Goal: Task Accomplishment & Management: Use online tool/utility

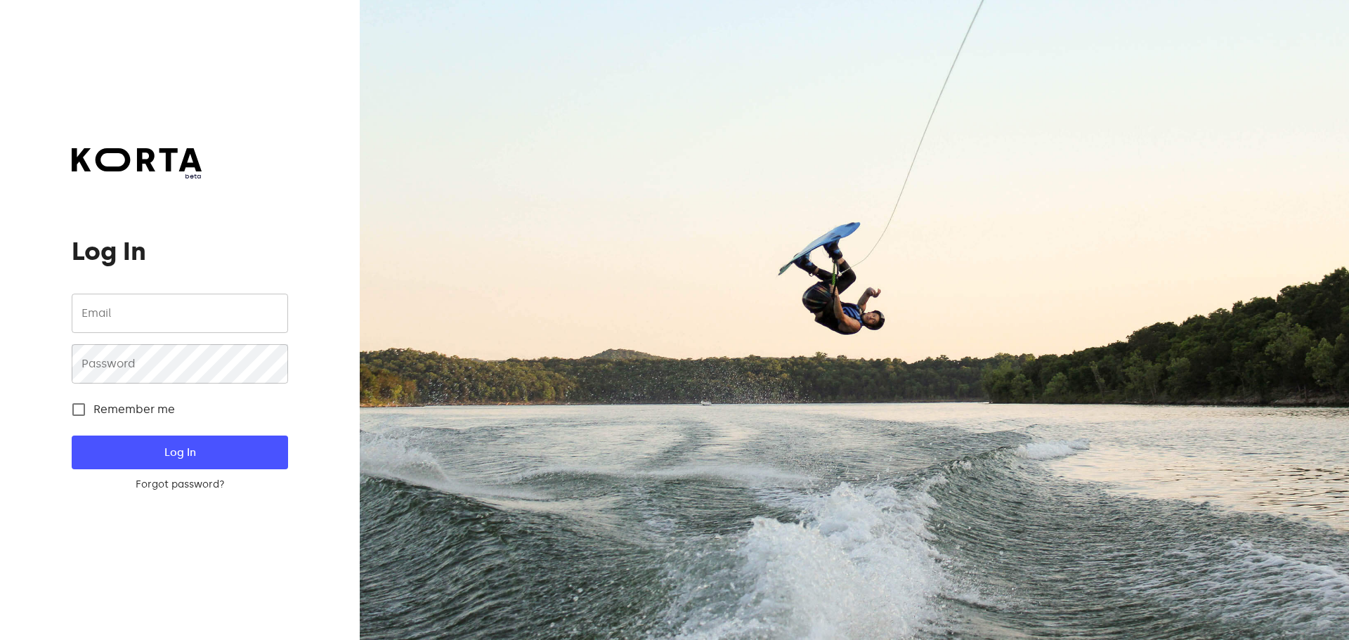
type input "[EMAIL_ADDRESS][DOMAIN_NAME]"
click at [1088, 107] on div at bounding box center [854, 320] width 989 height 640
click at [179, 441] on button "Log In" at bounding box center [180, 453] width 216 height 34
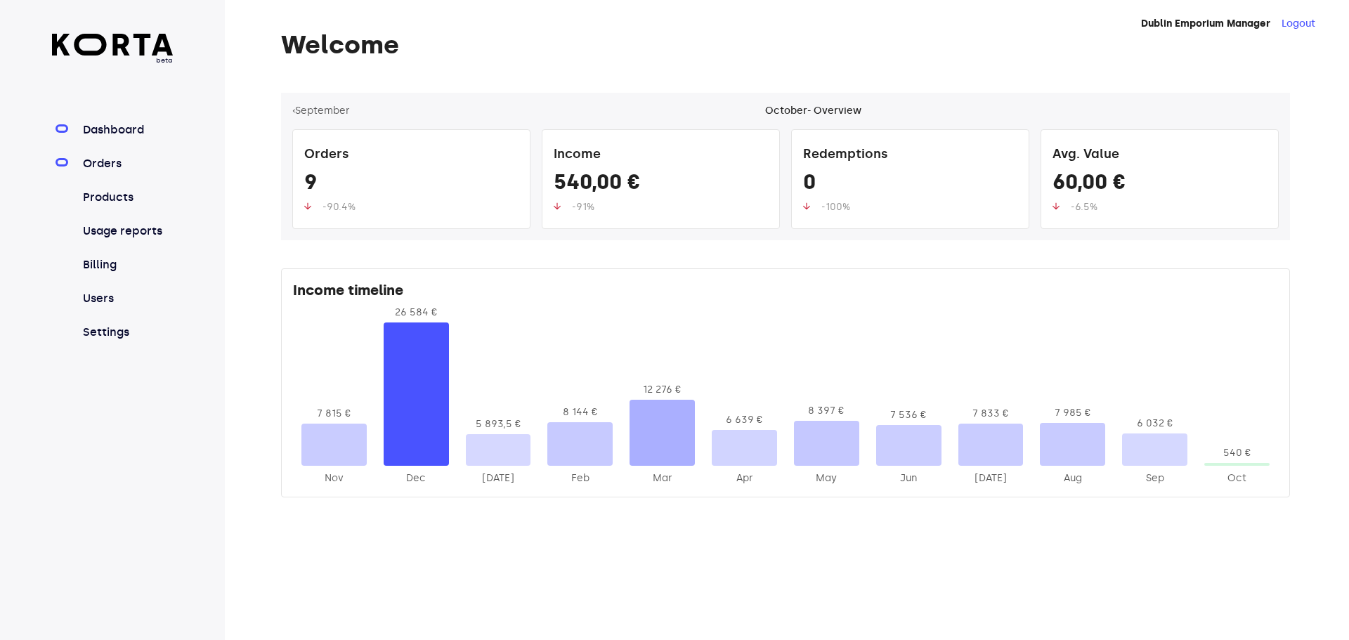
click at [108, 162] on link "Orders" at bounding box center [126, 163] width 93 height 17
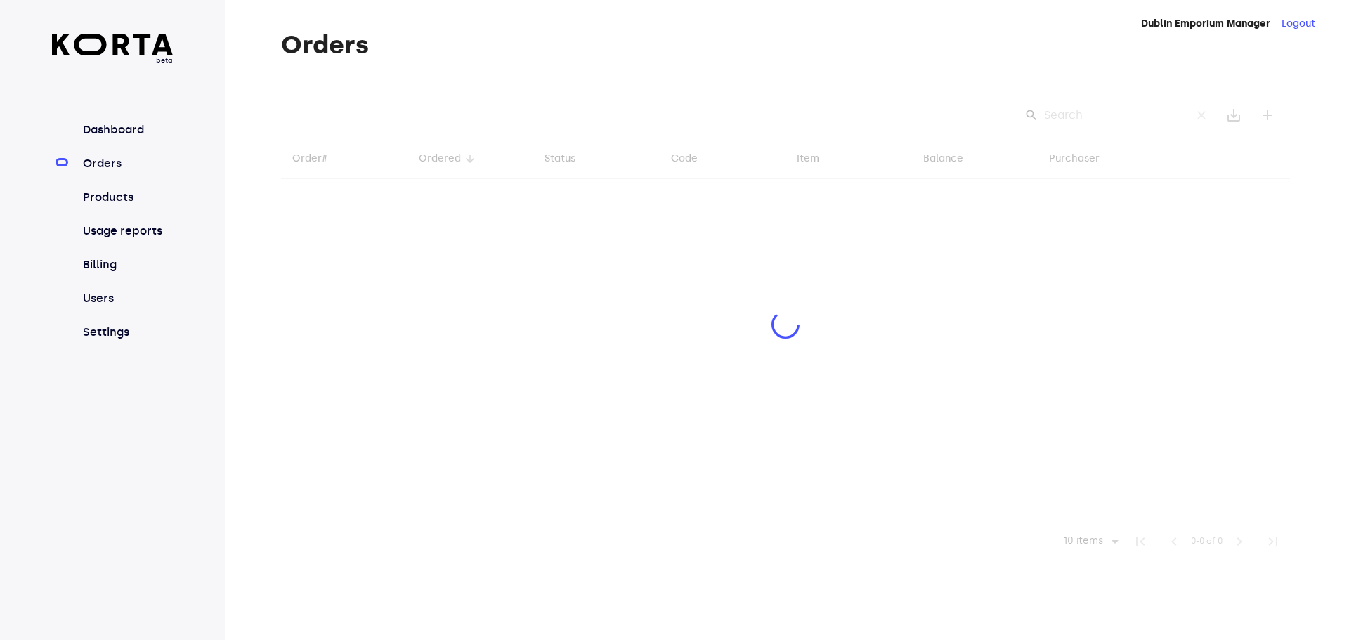
click at [1142, 116] on div at bounding box center [785, 326] width 1009 height 467
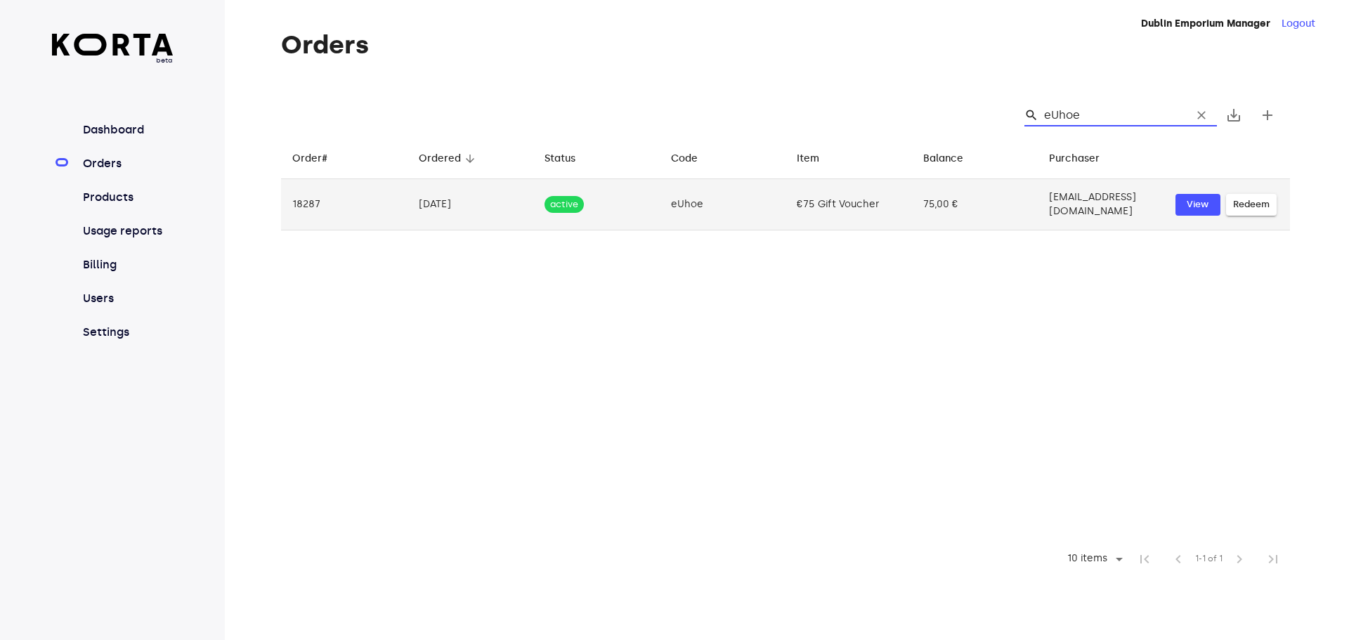
type input "eUhoe"
click at [966, 200] on td "75,00 €" at bounding box center [975, 204] width 126 height 51
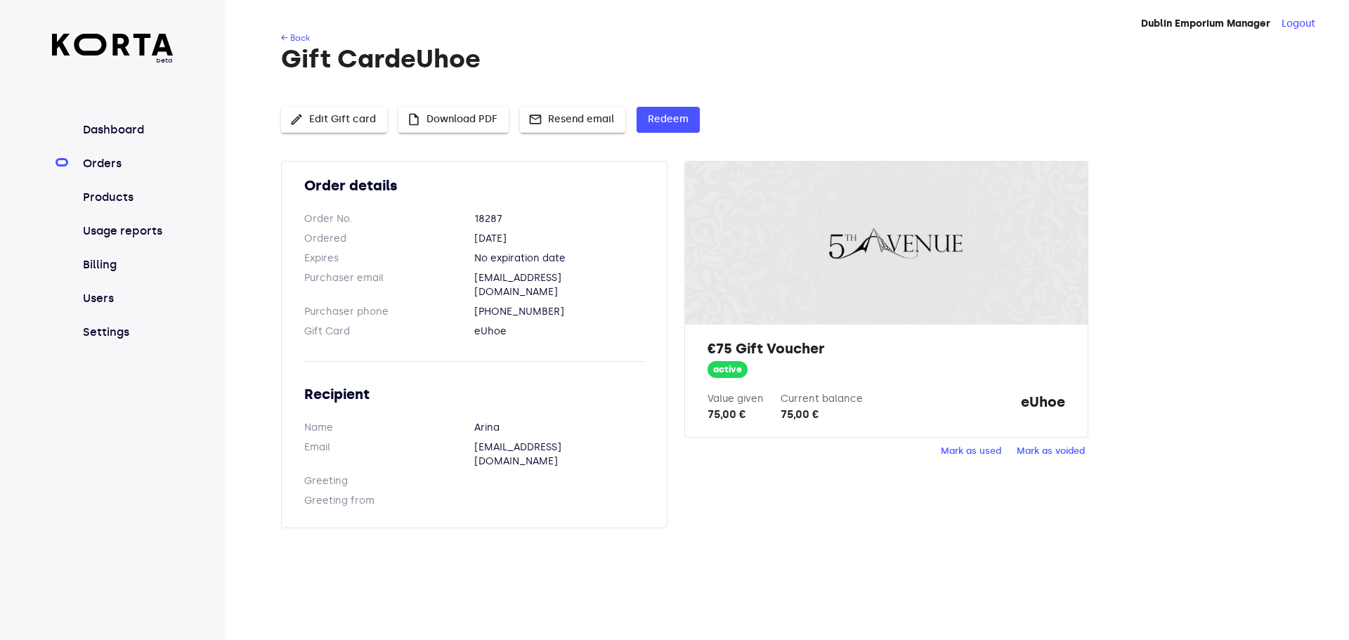
click at [1026, 403] on strong "eUhoe" at bounding box center [1043, 407] width 44 height 31
click at [1025, 403] on strong "eUhoe" at bounding box center [1043, 407] width 44 height 31
copy strong "eUhoe"
drag, startPoint x: 1047, startPoint y: 417, endPoint x: 1062, endPoint y: 402, distance: 21.4
click at [1047, 418] on strong "eUhoe" at bounding box center [1043, 407] width 44 height 31
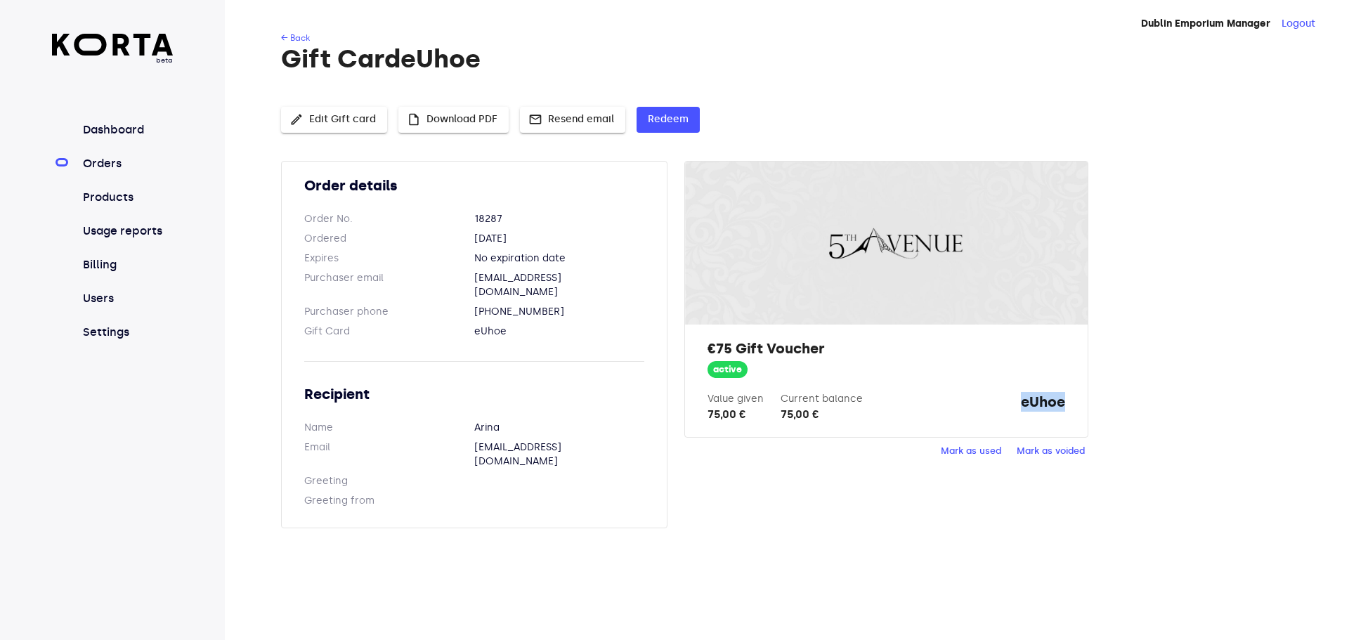
click at [1045, 405] on strong "eUhoe" at bounding box center [1043, 407] width 44 height 31
drag, startPoint x: 1043, startPoint y: 405, endPoint x: 1114, endPoint y: 407, distance: 71.7
click at [1114, 407] on div "Order details Order No. 18287 Ordered [DATE] Expires No expiration date Purchas…" at bounding box center [785, 353] width 1009 height 384
click at [688, 119] on button "Redeem" at bounding box center [668, 120] width 63 height 26
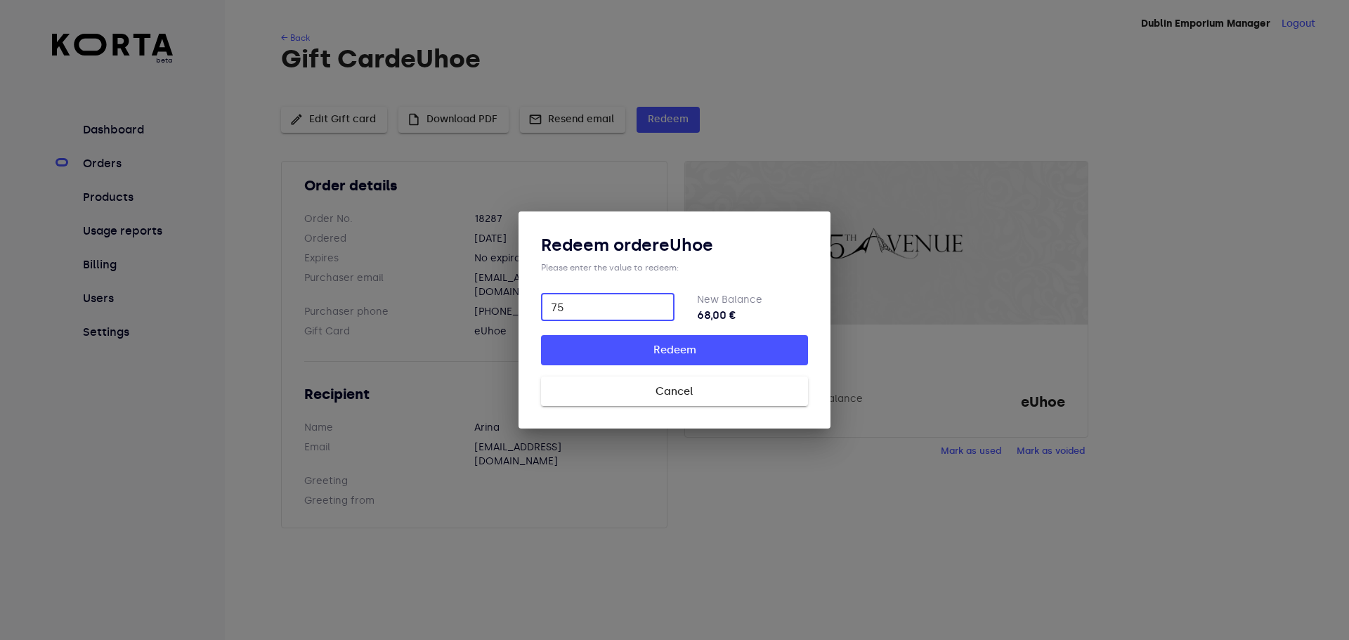
type input "75"
click at [541, 335] on button "Redeem" at bounding box center [674, 350] width 267 height 30
